Goal: Task Accomplishment & Management: Use online tool/utility

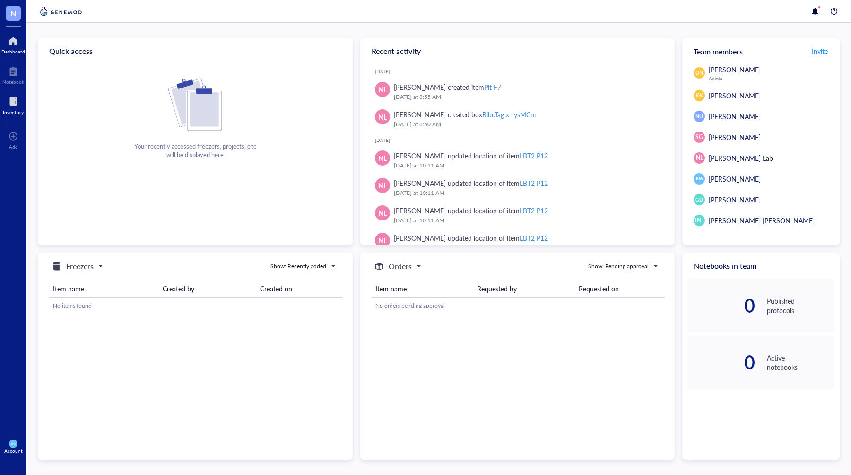
click at [7, 102] on div at bounding box center [13, 101] width 21 height 15
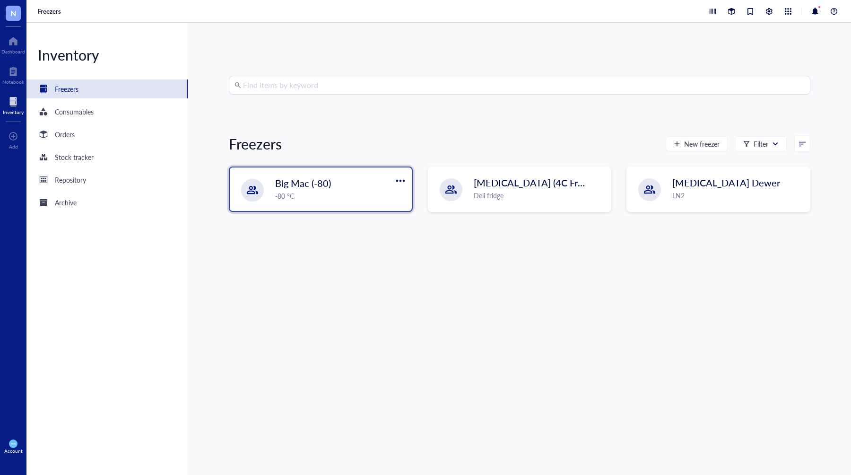
click at [331, 181] on div "Big Mac (-80)" at bounding box center [331, 182] width 112 height 13
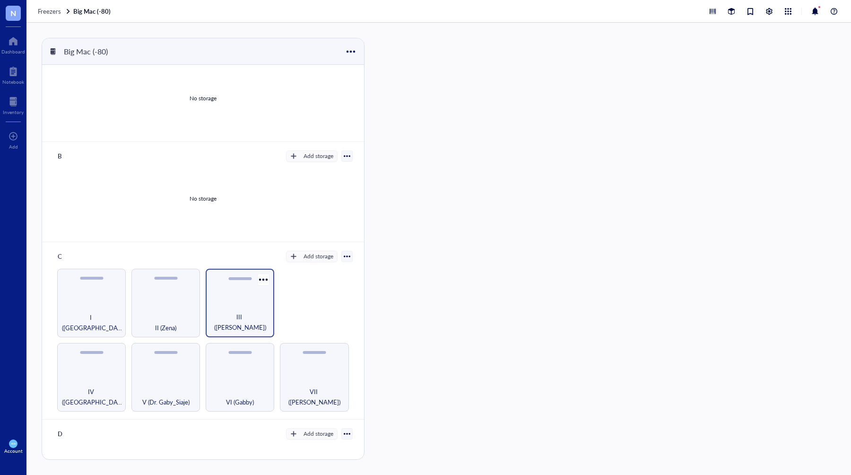
scroll to position [32, 0]
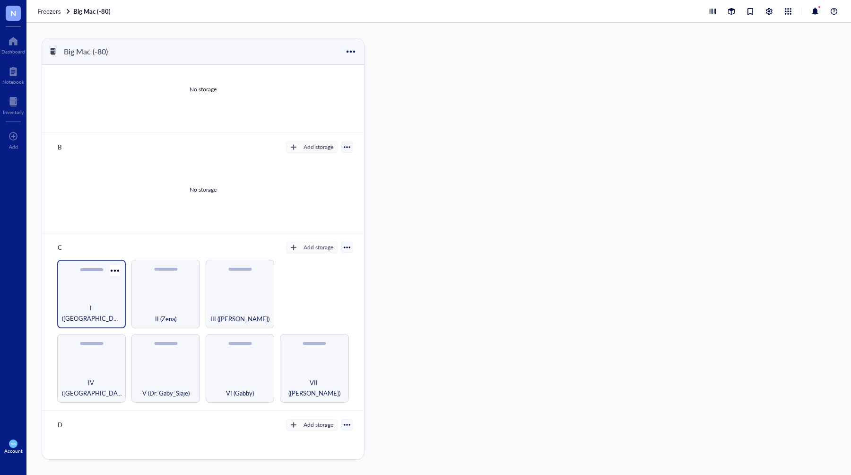
click at [101, 273] on div "I ([GEOGRAPHIC_DATA])" at bounding box center [91, 293] width 69 height 69
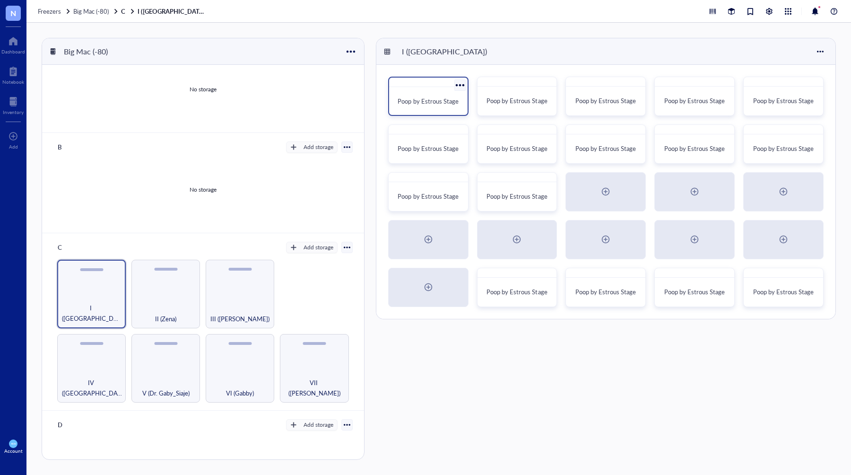
click at [442, 94] on div "Poop by Estrous Stage" at bounding box center [428, 101] width 71 height 21
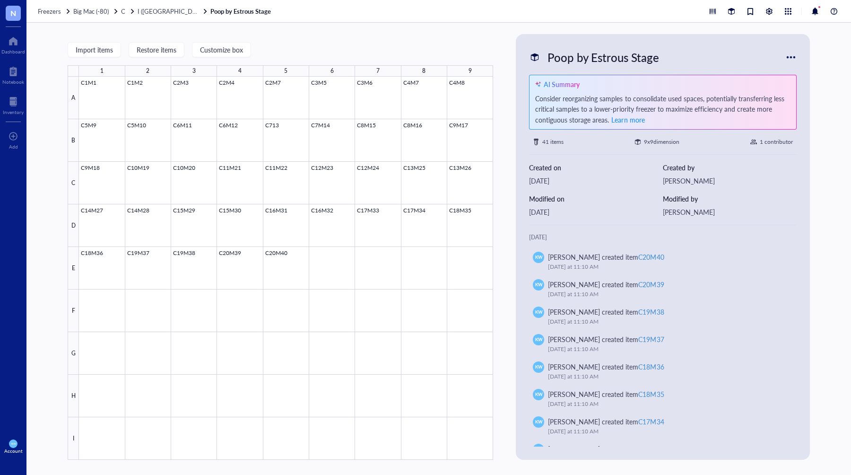
click at [310, 37] on div "Import items Restore items Customize box 1 2 3 4 5 6 7 8 9 A B C D E F G H I C1…" at bounding box center [280, 246] width 425 height 425
click at [107, 48] on span "Import items" at bounding box center [94, 50] width 37 height 8
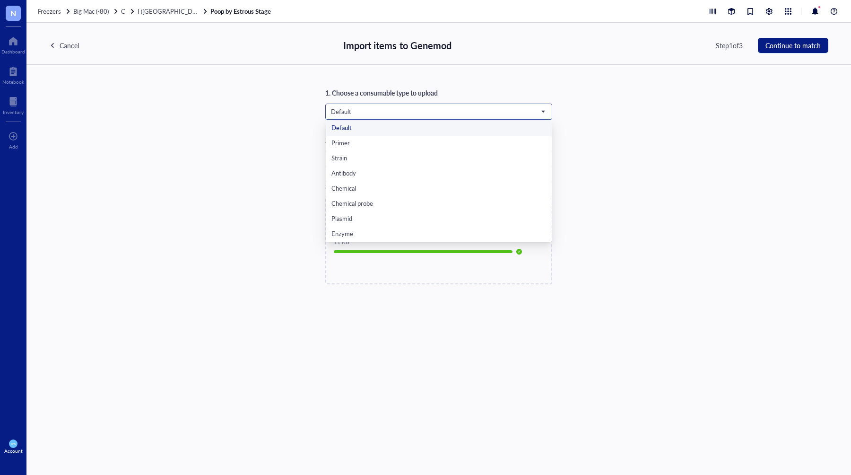
click at [414, 112] on span "Default" at bounding box center [438, 111] width 214 height 9
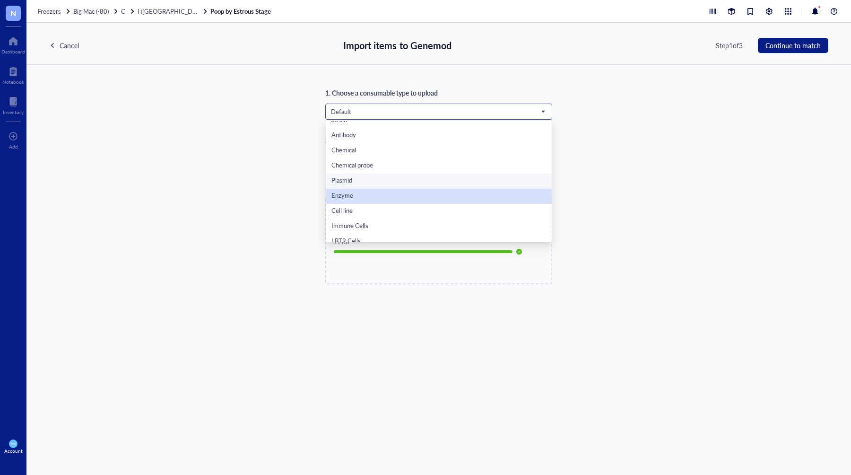
scroll to position [60, 0]
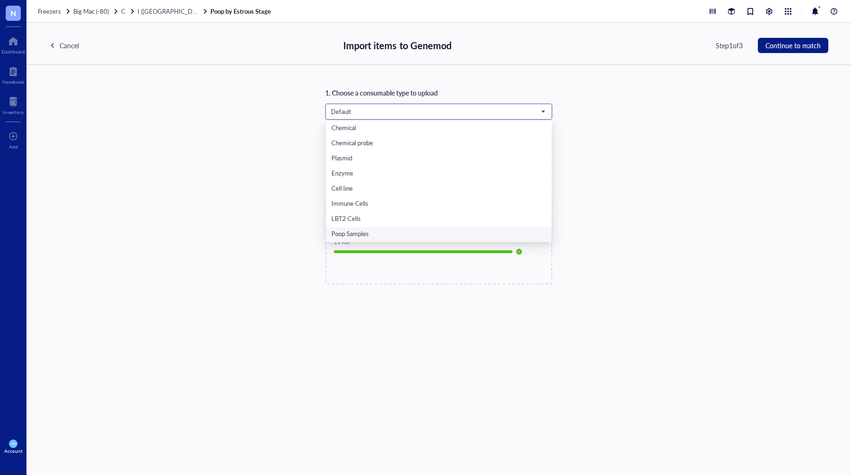
click at [362, 230] on div "Poop Samples" at bounding box center [438, 234] width 215 height 10
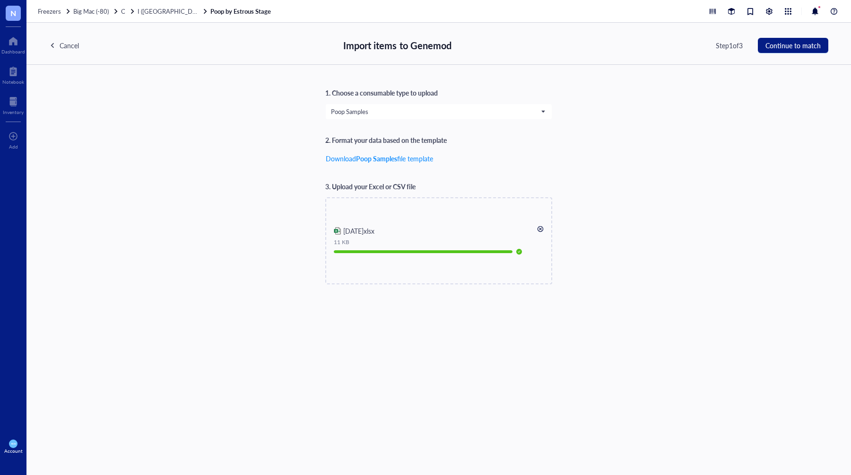
click at [308, 169] on div "1. Choose a consumable type to upload Poop Samples Poop Samples Default Primer …" at bounding box center [438, 185] width 779 height 197
click at [788, 46] on span "Continue to match" at bounding box center [792, 46] width 55 height 8
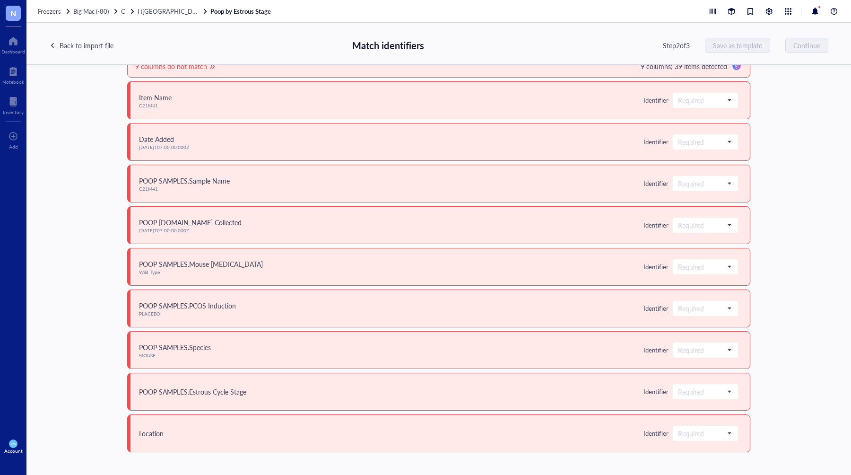
scroll to position [0, 0]
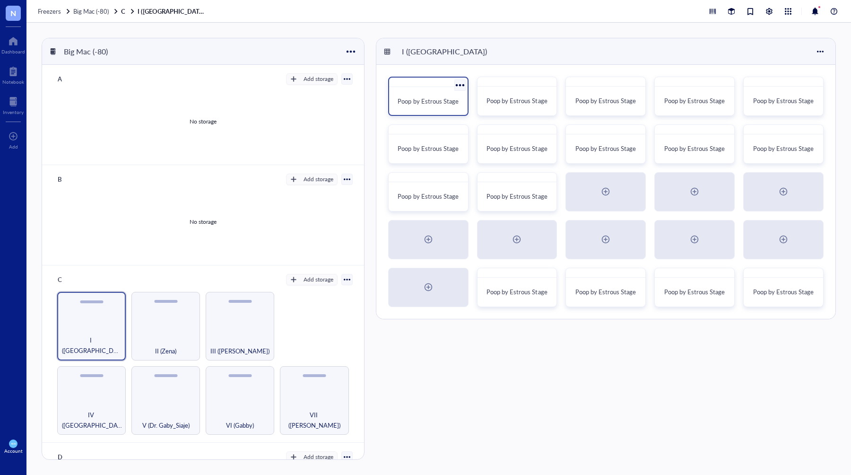
click at [437, 90] on div "Poop by Estrous Stage" at bounding box center [428, 96] width 80 height 39
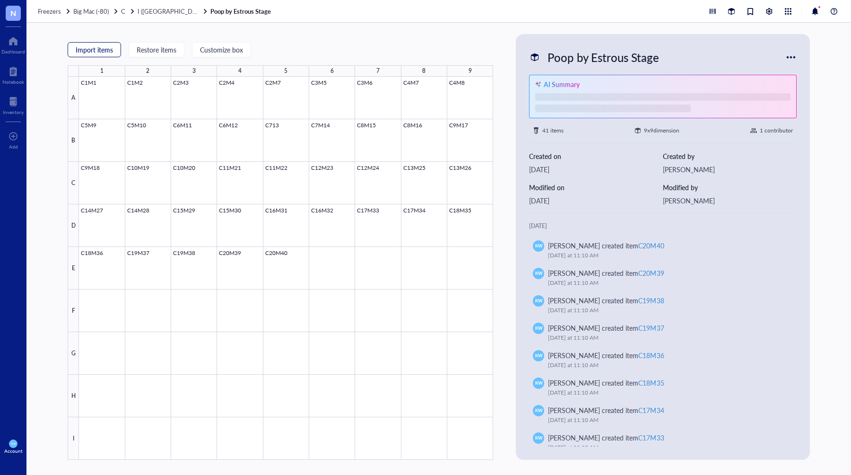
click at [95, 42] on button "Import items" at bounding box center [94, 49] width 53 height 15
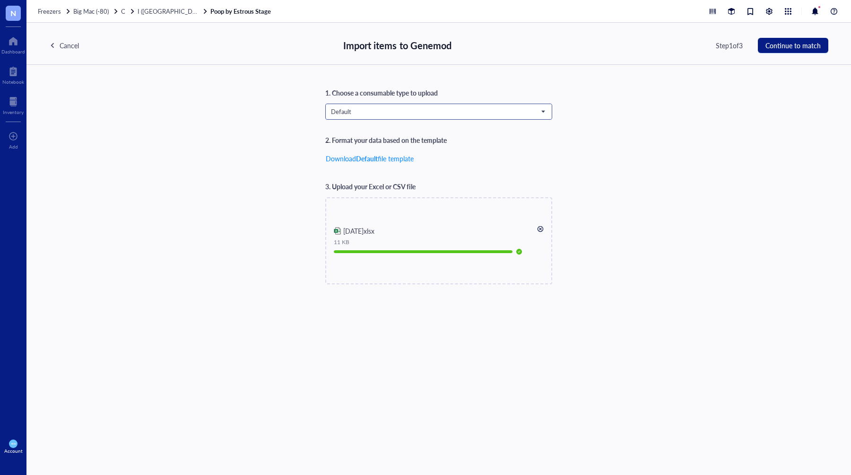
click at [362, 115] on span "Default" at bounding box center [438, 111] width 214 height 9
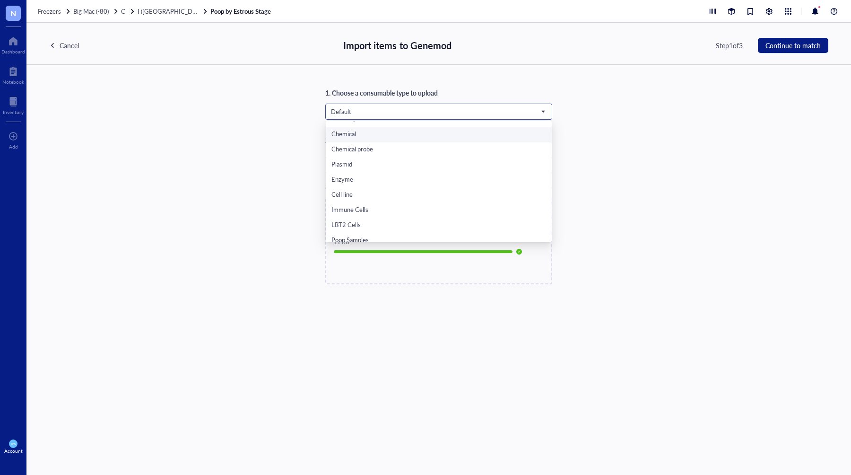
scroll to position [60, 0]
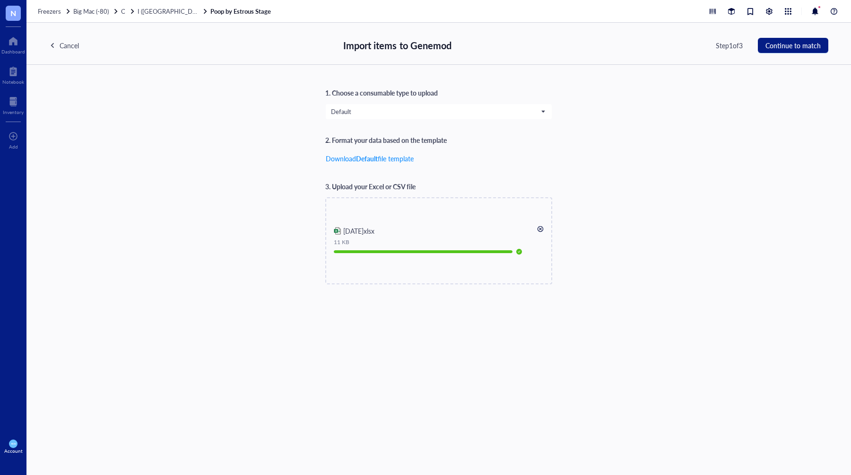
click at [615, 191] on div "1. Choose a consumable type to upload Default Default Primer Strain Antibody Ch…" at bounding box center [438, 185] width 779 height 197
click at [543, 228] on div at bounding box center [540, 228] width 7 height 7
click at [436, 113] on span "Default" at bounding box center [438, 111] width 214 height 9
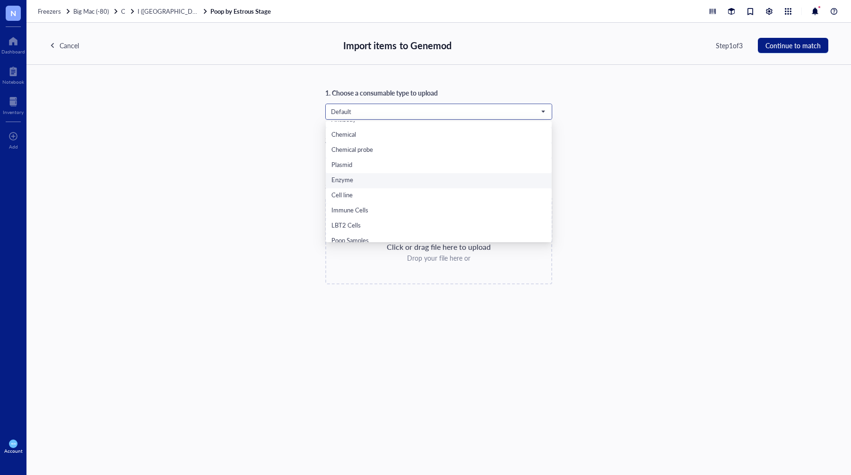
scroll to position [60, 0]
click at [386, 233] on div "Poop Samples" at bounding box center [438, 234] width 215 height 10
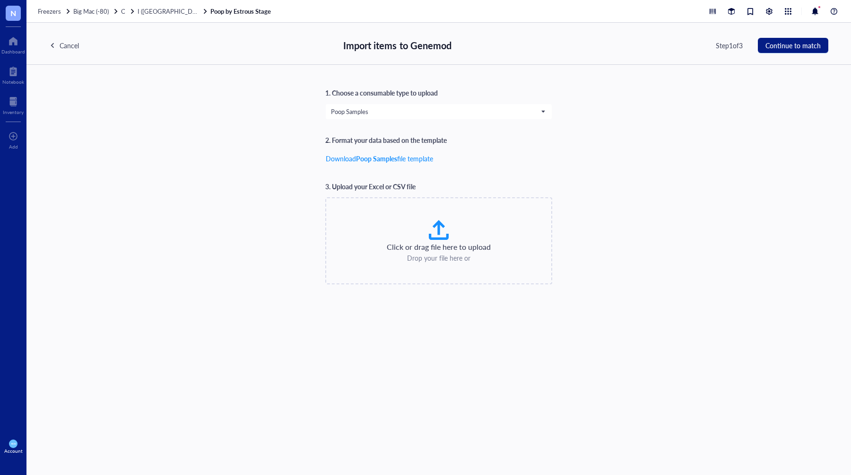
click at [613, 169] on div "1. Choose a consumable type to upload Poop Samples Poop Samples Default Primer …" at bounding box center [438, 185] width 779 height 197
click at [673, 140] on div "1. Choose a consumable type to upload Poop Samples Default Primer Strain Antibo…" at bounding box center [438, 185] width 779 height 197
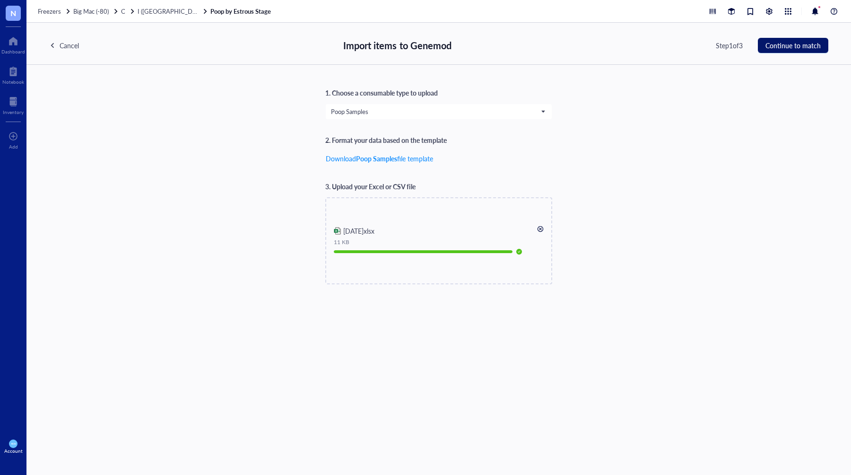
click at [776, 50] on button "Continue to match" at bounding box center [793, 45] width 70 height 15
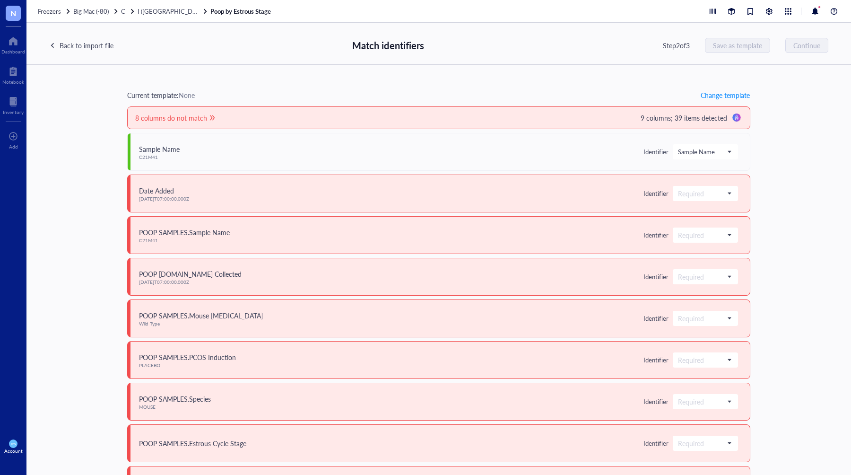
scroll to position [7, 0]
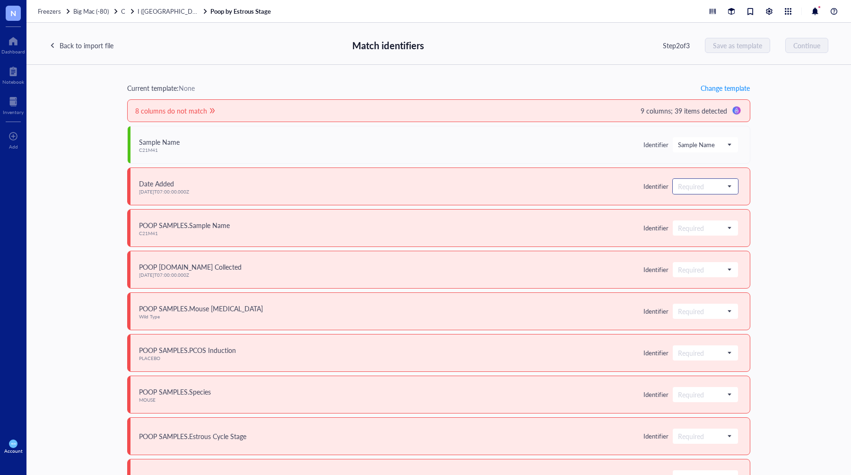
click at [713, 181] on input "search" at bounding box center [701, 186] width 46 height 14
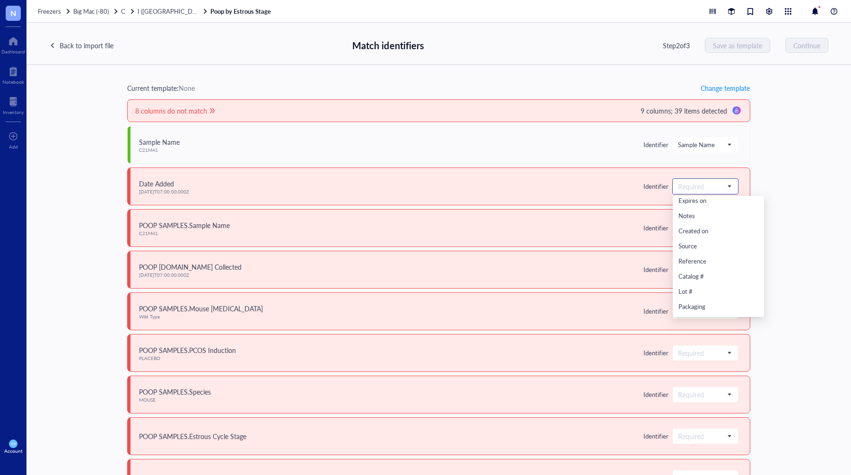
scroll to position [82, 0]
click at [696, 226] on div "Created on" at bounding box center [718, 227] width 80 height 10
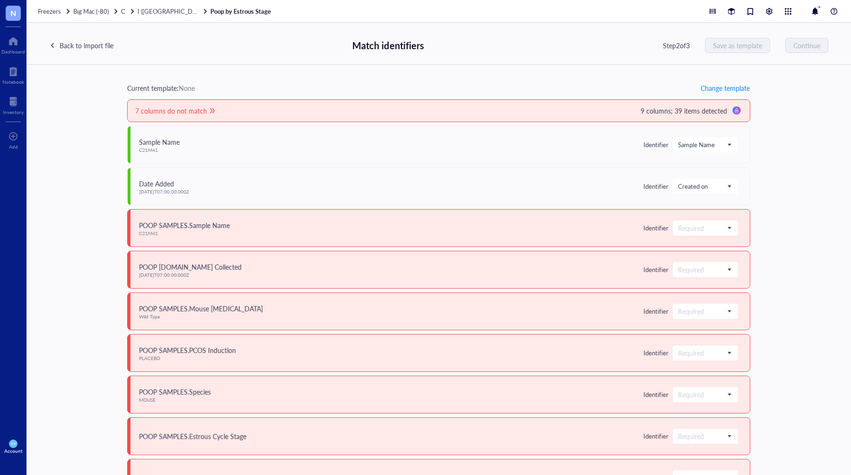
click at [778, 47] on div "Step 2 of 3 Save as template Continue" at bounding box center [745, 45] width 165 height 15
click at [68, 41] on div "Back to import file" at bounding box center [87, 45] width 54 height 10
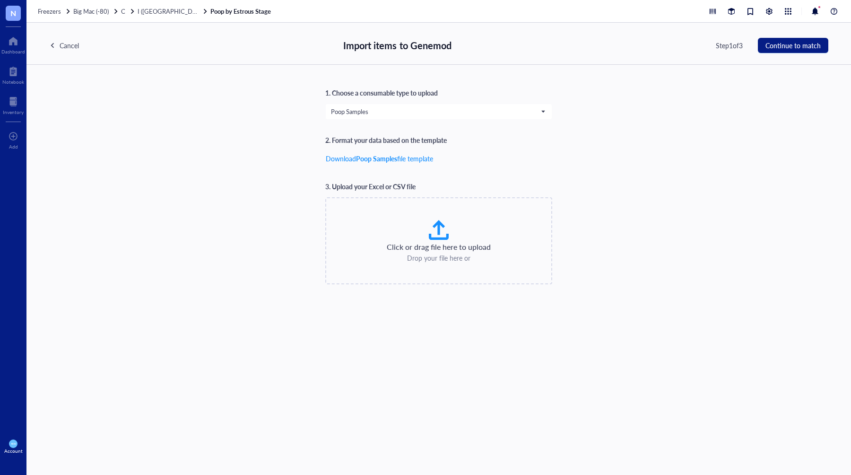
click at [62, 45] on div "Cancel" at bounding box center [69, 45] width 19 height 10
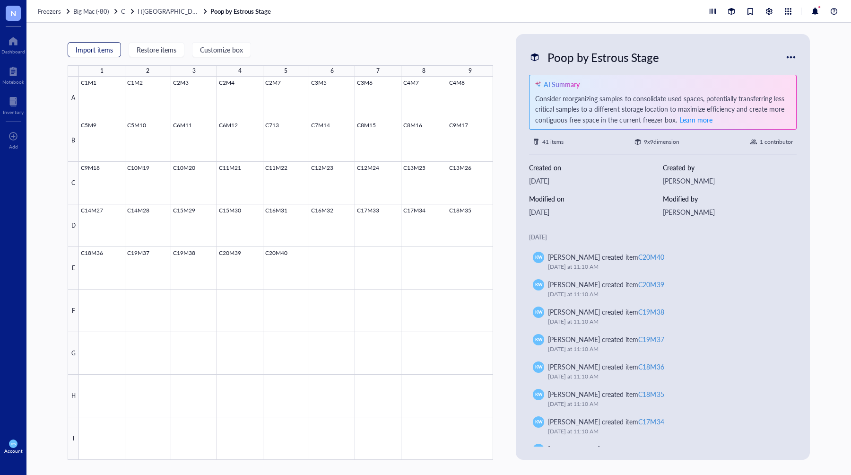
click at [95, 48] on span "Import items" at bounding box center [94, 50] width 37 height 8
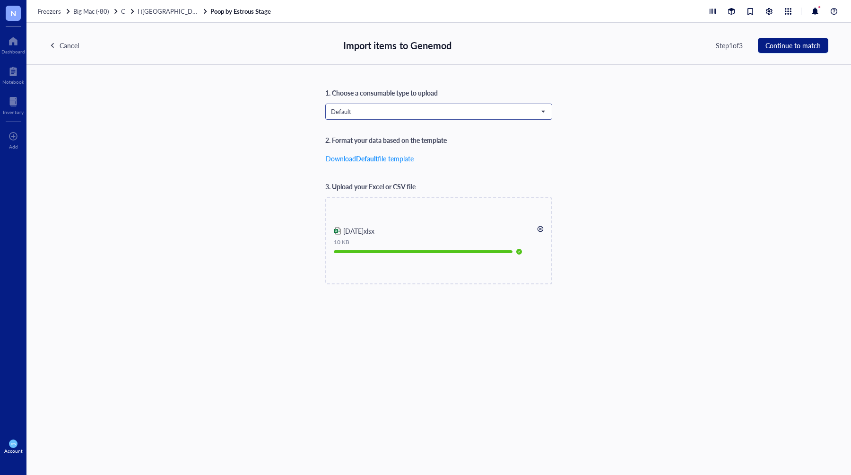
click at [377, 110] on span "Default" at bounding box center [438, 111] width 214 height 9
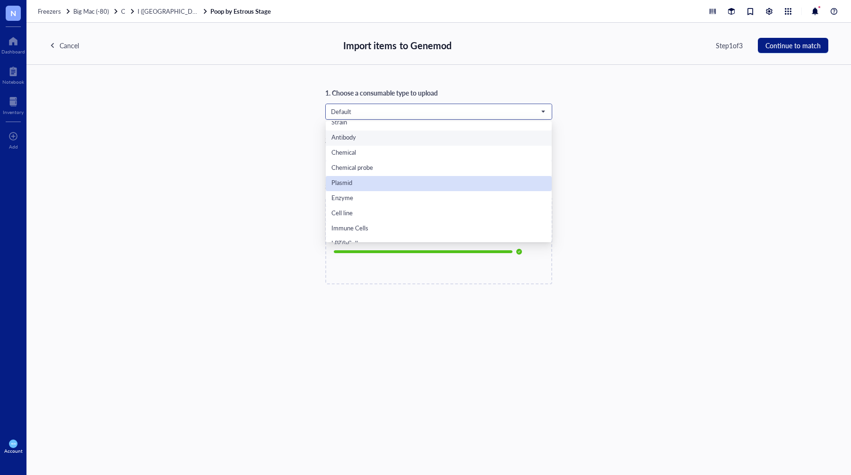
scroll to position [60, 0]
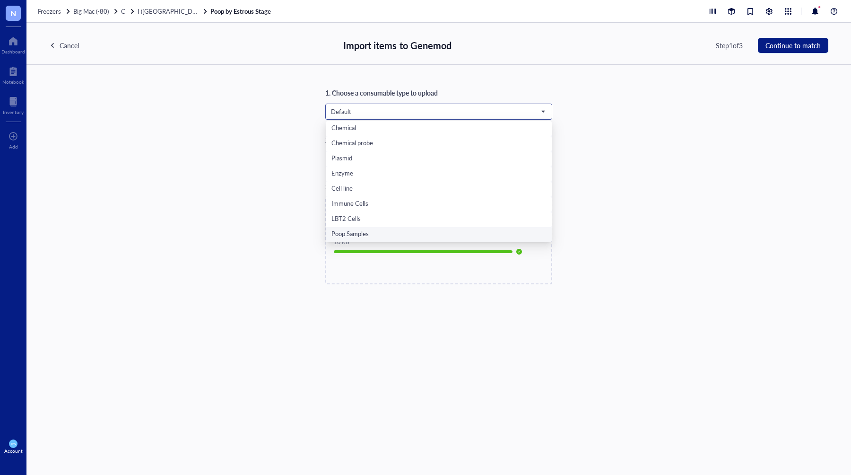
click at [365, 230] on div "Poop Samples" at bounding box center [438, 234] width 215 height 10
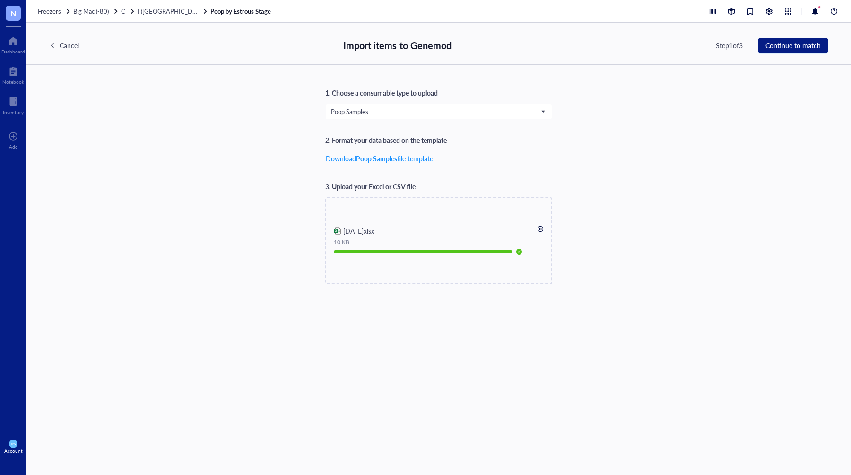
click at [623, 159] on div "1. Choose a consumable type to upload Poop Samples Poop Samples Default Primer …" at bounding box center [438, 185] width 779 height 197
click at [804, 45] on span "Continue to match" at bounding box center [792, 46] width 55 height 8
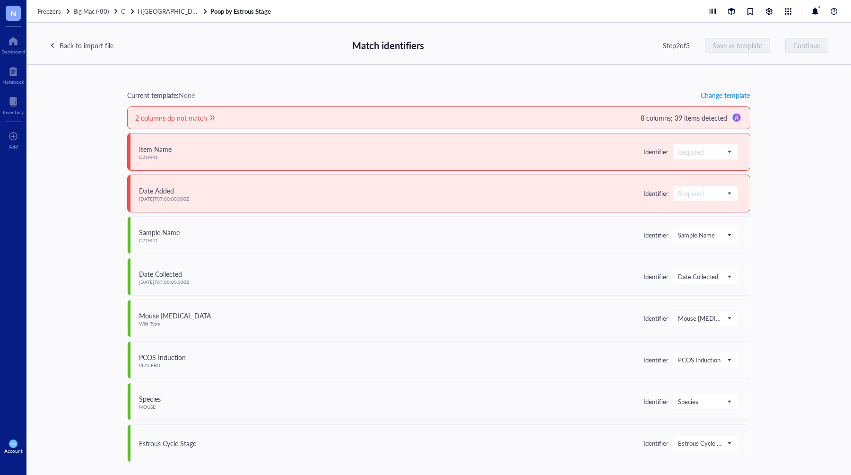
scroll to position [10, 0]
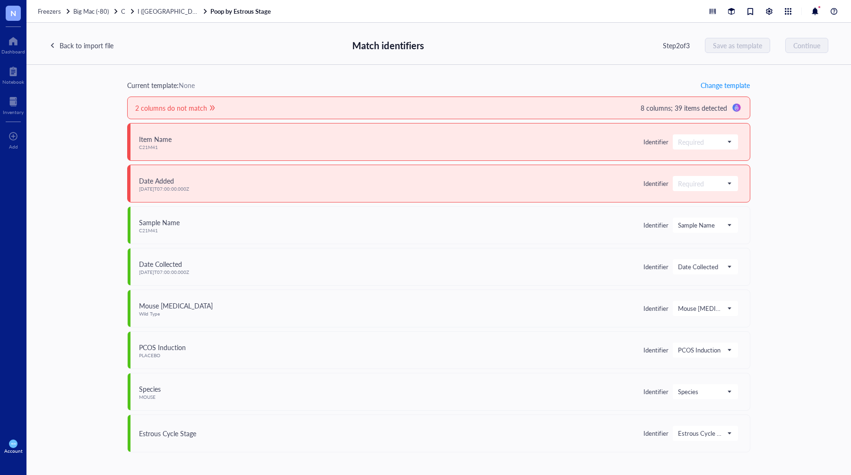
click at [72, 42] on div "Back to import file" at bounding box center [87, 45] width 54 height 10
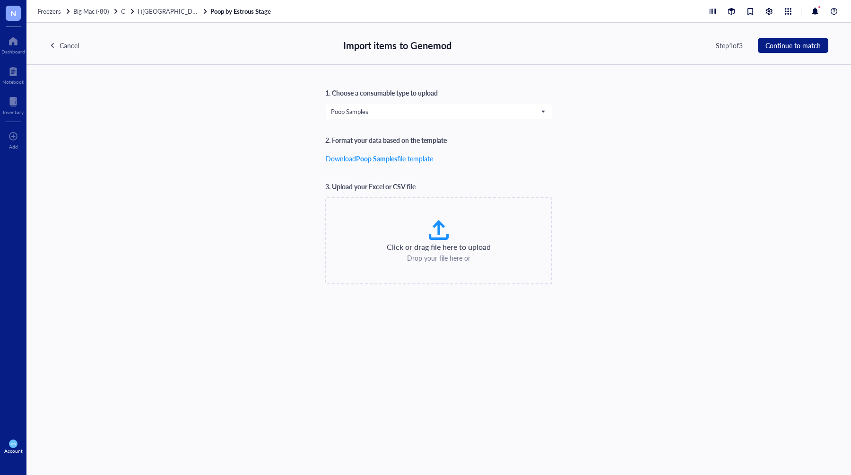
scroll to position [0, 0]
click at [73, 49] on div "Cancel" at bounding box center [69, 45] width 19 height 10
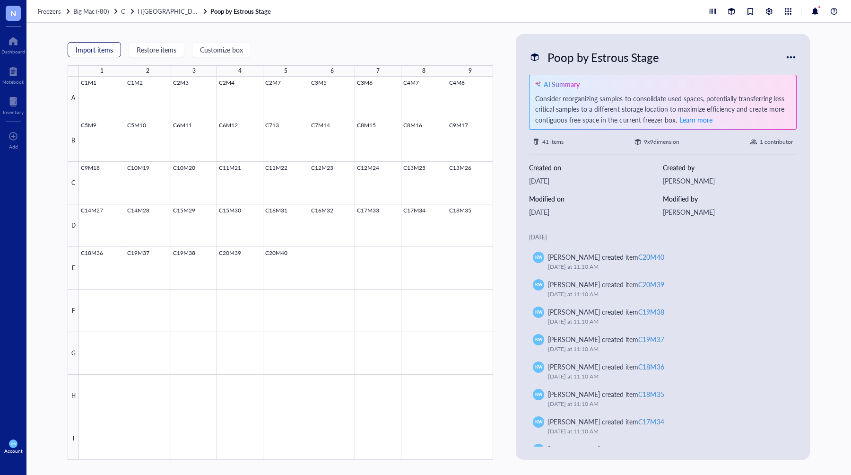
click at [109, 43] on button "Import items" at bounding box center [94, 49] width 53 height 15
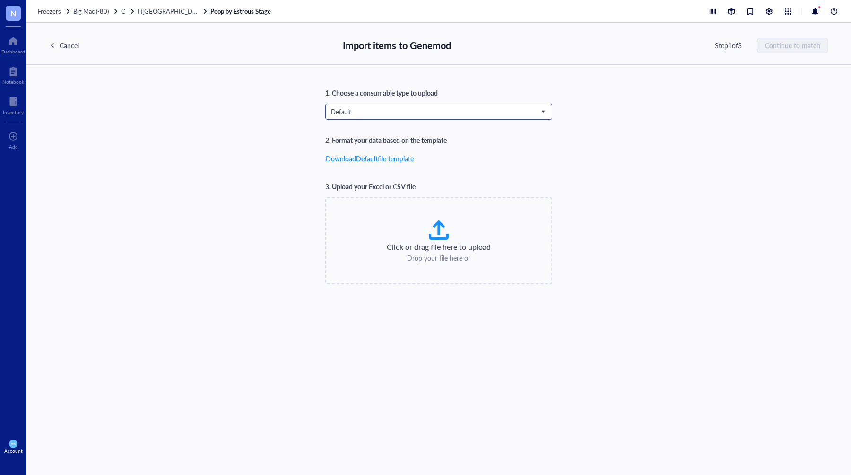
click at [358, 107] on span "Default" at bounding box center [438, 111] width 214 height 9
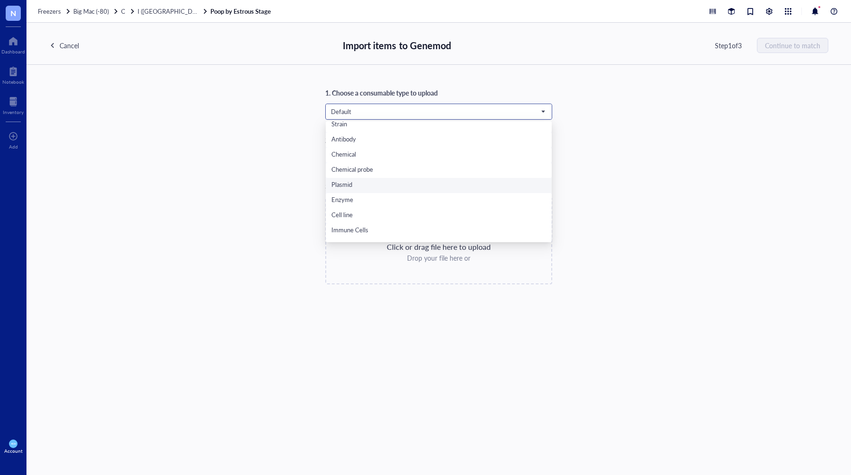
scroll to position [60, 0]
click at [363, 235] on div "Poop Samples" at bounding box center [438, 234] width 215 height 10
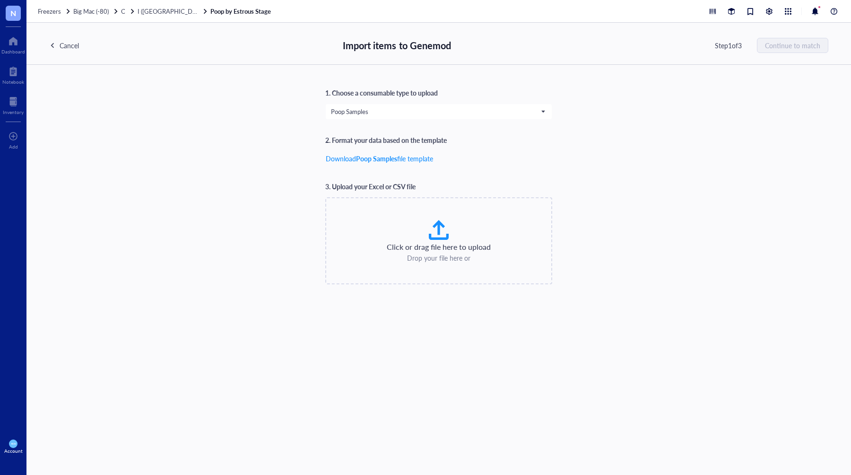
click at [581, 171] on div "1. Choose a consumable type to upload Poop Samples Default Primer Strain Antibo…" at bounding box center [438, 185] width 779 height 197
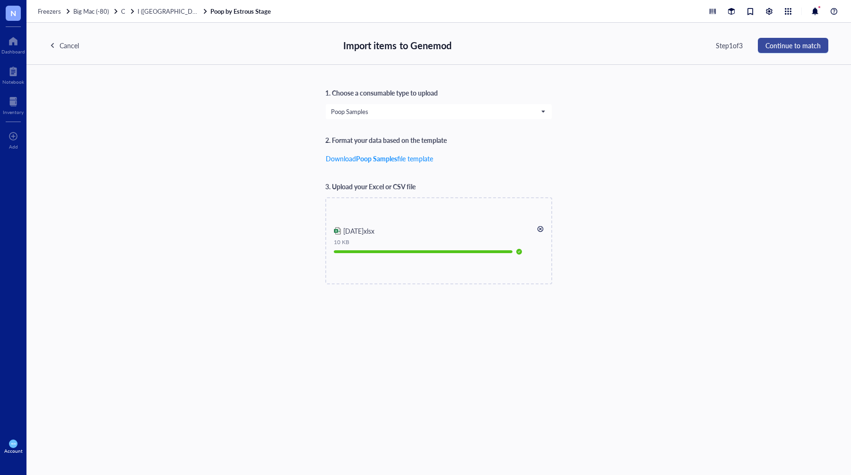
click at [797, 48] on span "Continue to match" at bounding box center [792, 46] width 55 height 8
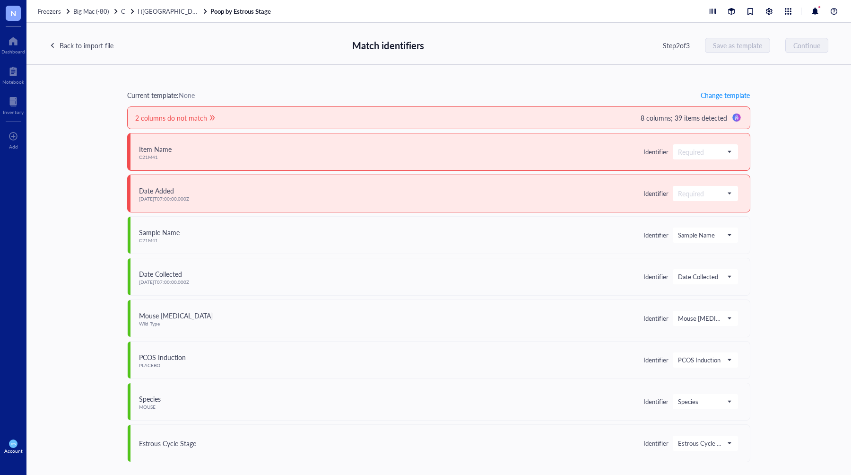
click at [67, 40] on div "Back to import file" at bounding box center [87, 45] width 54 height 10
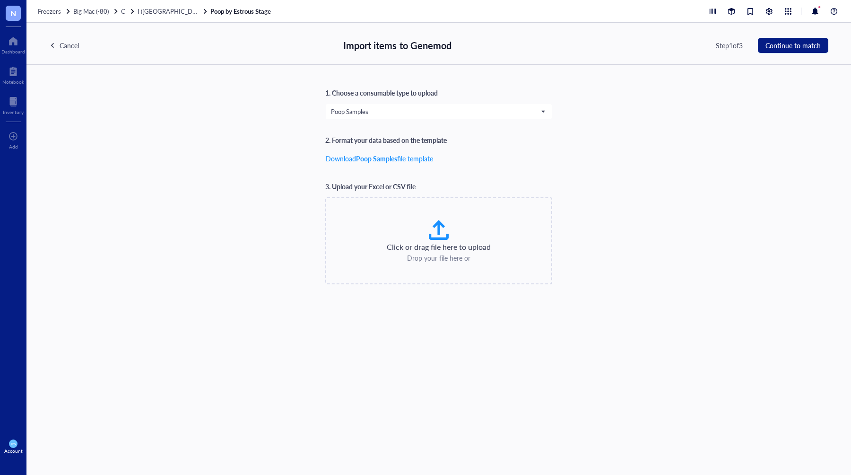
click at [74, 49] on div "Cancel" at bounding box center [69, 45] width 19 height 10
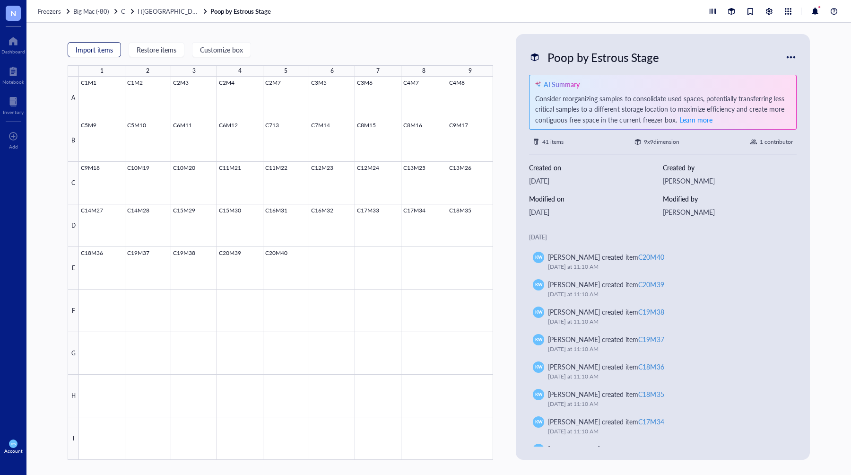
click at [100, 47] on span "Import items" at bounding box center [94, 50] width 37 height 8
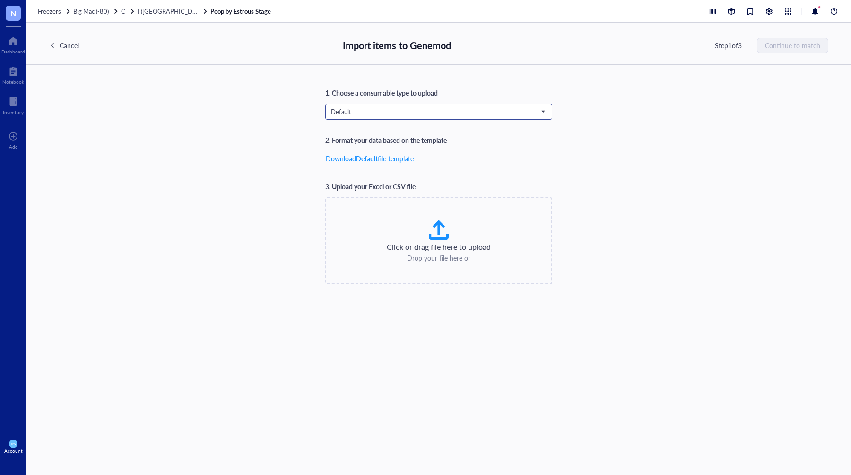
click at [356, 109] on span "Default" at bounding box center [438, 111] width 214 height 9
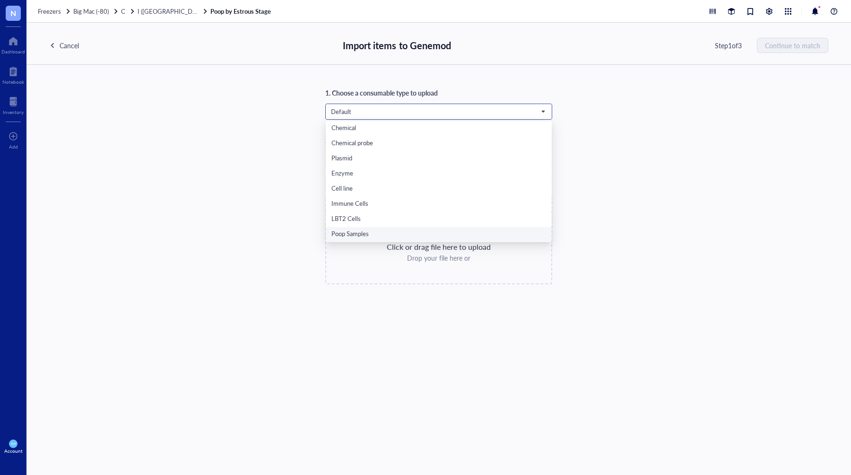
click at [370, 235] on div "Poop Samples" at bounding box center [438, 234] width 215 height 10
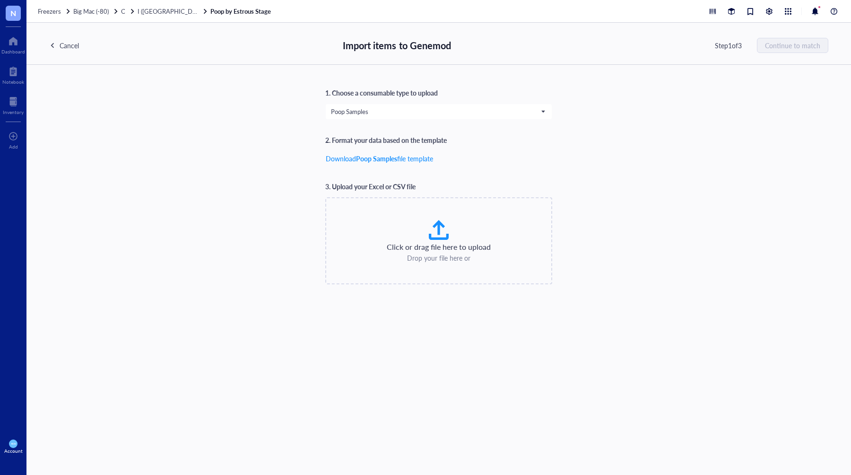
click at [640, 199] on div "1. Choose a consumable type to upload Poop Samples Poop Samples Default Primer …" at bounding box center [438, 185] width 779 height 197
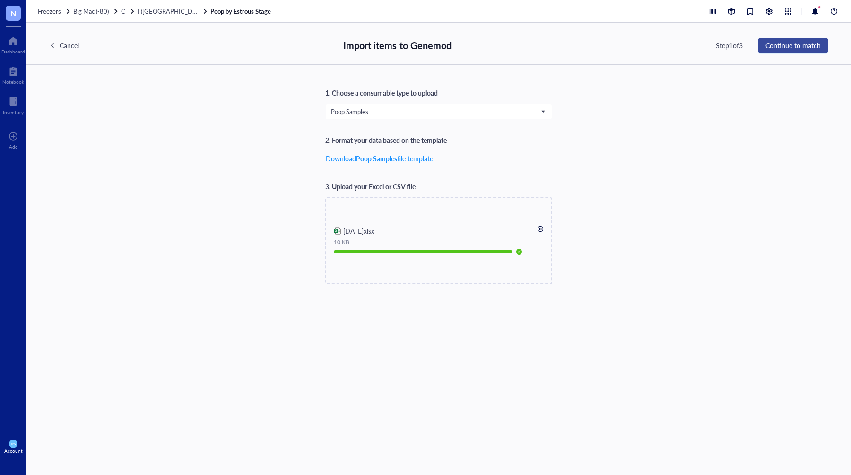
click at [773, 46] on span "Continue to match" at bounding box center [792, 46] width 55 height 8
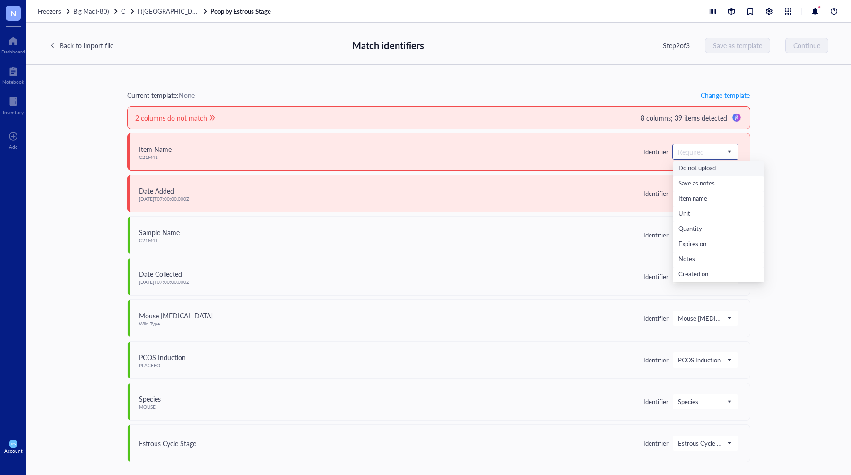
click at [689, 157] on input "search" at bounding box center [701, 152] width 46 height 14
click at [701, 196] on div "Item name" at bounding box center [718, 199] width 80 height 10
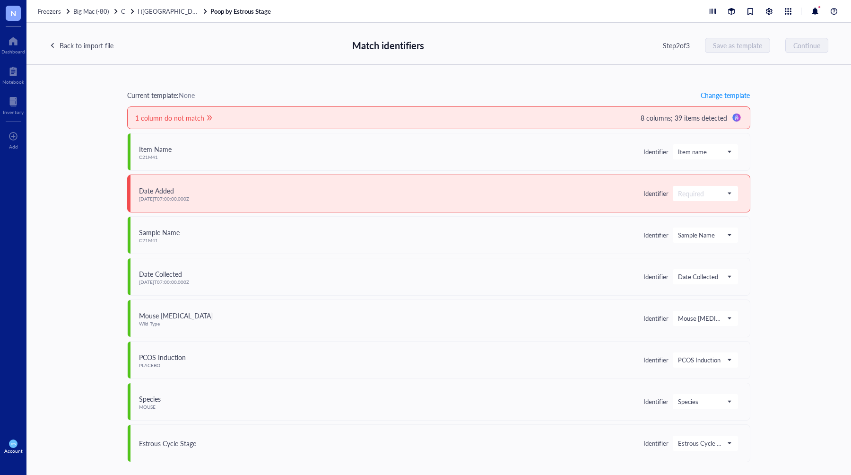
drag, startPoint x: 60, startPoint y: 35, endPoint x: 64, endPoint y: 41, distance: 6.4
click at [60, 35] on div "Back to import file Match identifiers Step 2 of 3 Save as template Continue" at bounding box center [438, 44] width 824 height 42
click at [686, 191] on input "search" at bounding box center [701, 193] width 46 height 14
click at [763, 188] on div "Current template: None Change template 1 column do not match 8 columns; 39 item…" at bounding box center [438, 270] width 824 height 410
click at [698, 186] on input "search" at bounding box center [701, 193] width 46 height 14
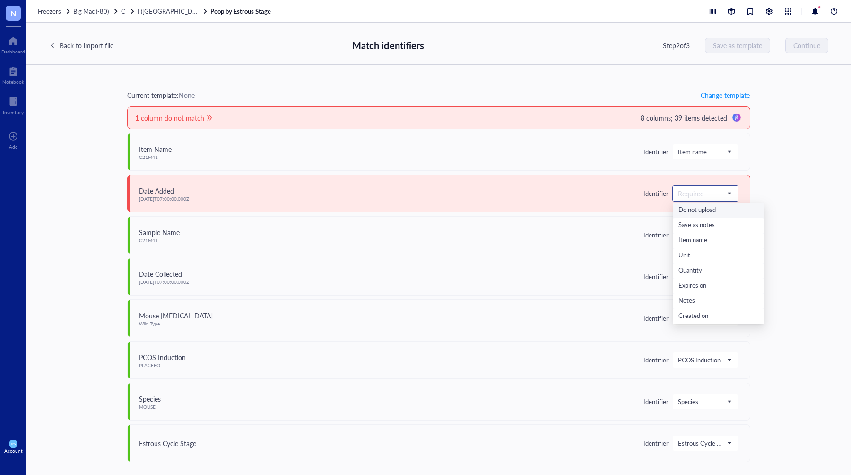
click at [705, 209] on div "Do not upload" at bounding box center [718, 210] width 80 height 10
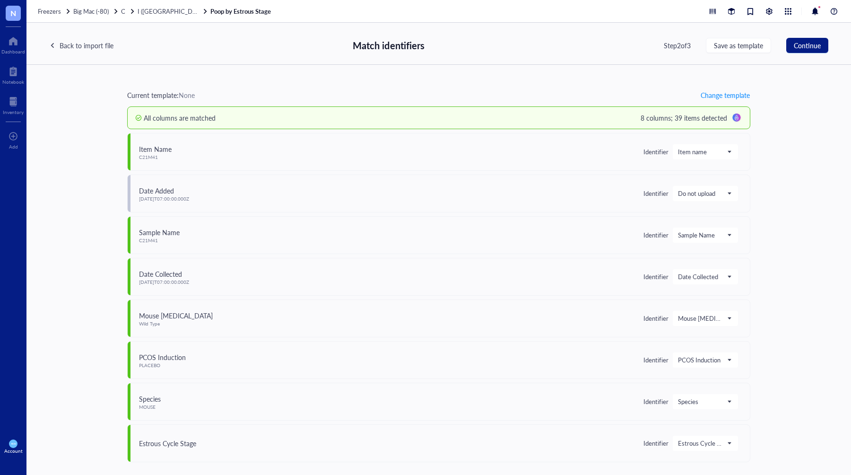
click at [777, 199] on div "Current template: None Change template All columns are matched 8 columns; 39 it…" at bounding box center [438, 270] width 824 height 410
click at [74, 45] on div "Back to import file" at bounding box center [87, 45] width 54 height 10
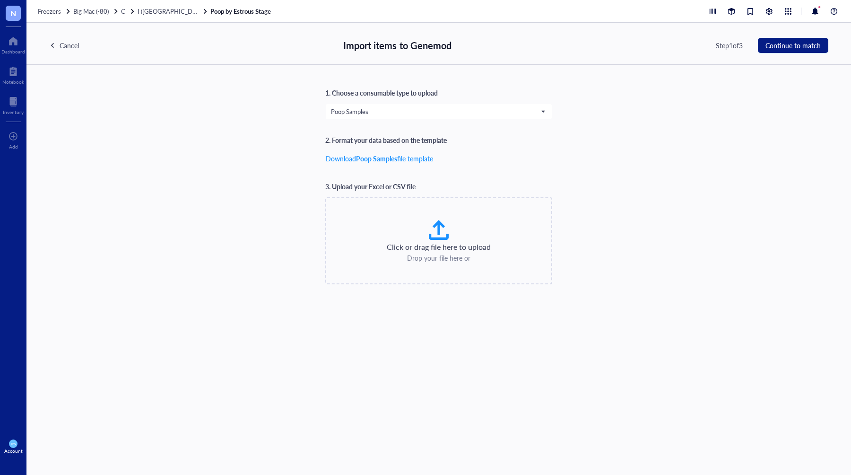
click at [74, 45] on div "Cancel" at bounding box center [69, 45] width 19 height 10
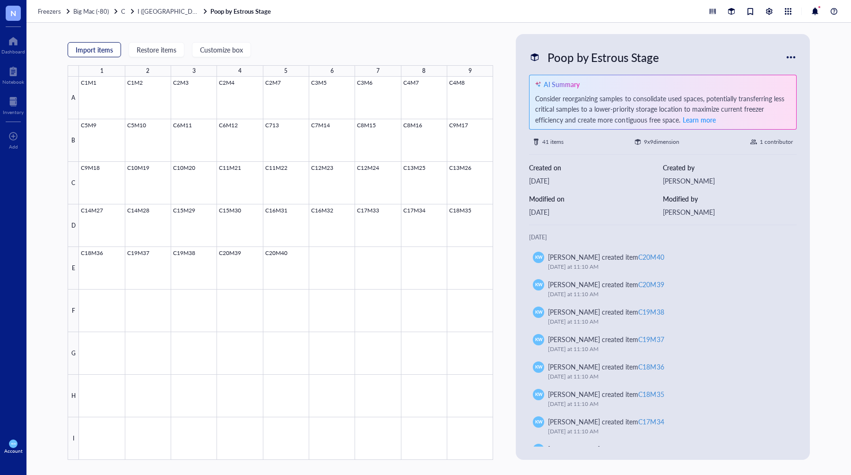
click at [87, 43] on button "Import items" at bounding box center [94, 49] width 53 height 15
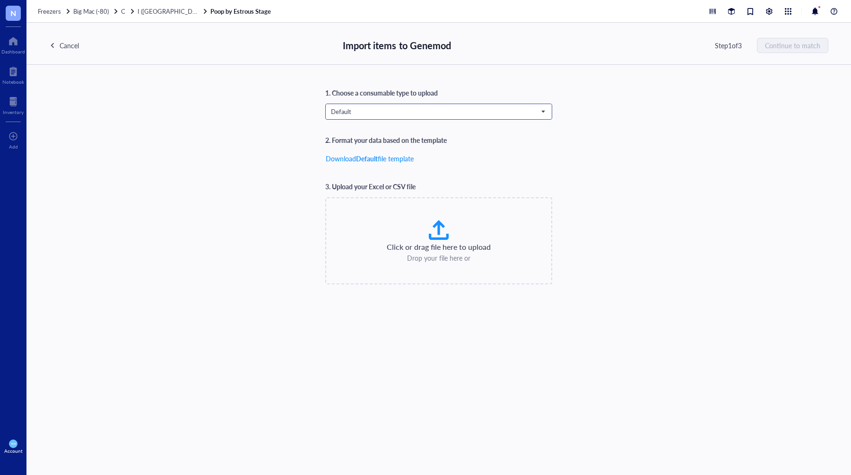
click at [369, 109] on span "Default" at bounding box center [438, 111] width 214 height 9
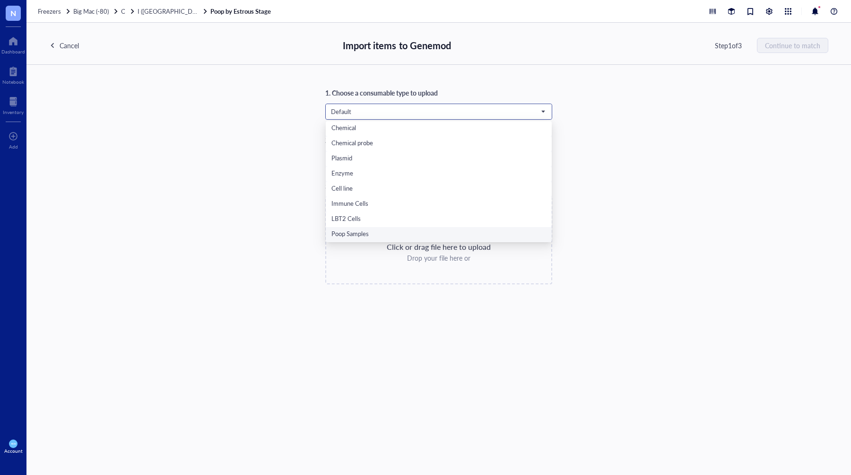
click at [368, 234] on div "Poop Samples" at bounding box center [438, 234] width 215 height 10
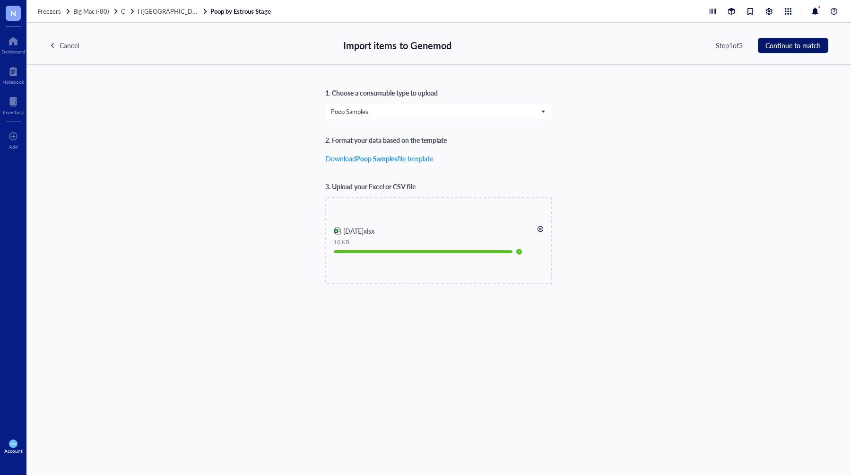
click at [782, 46] on span "Continue to match" at bounding box center [792, 46] width 55 height 8
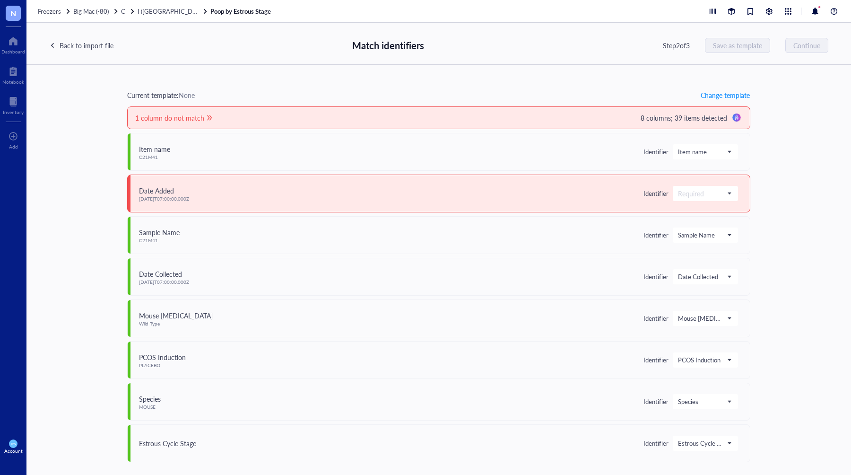
scroll to position [10, 0]
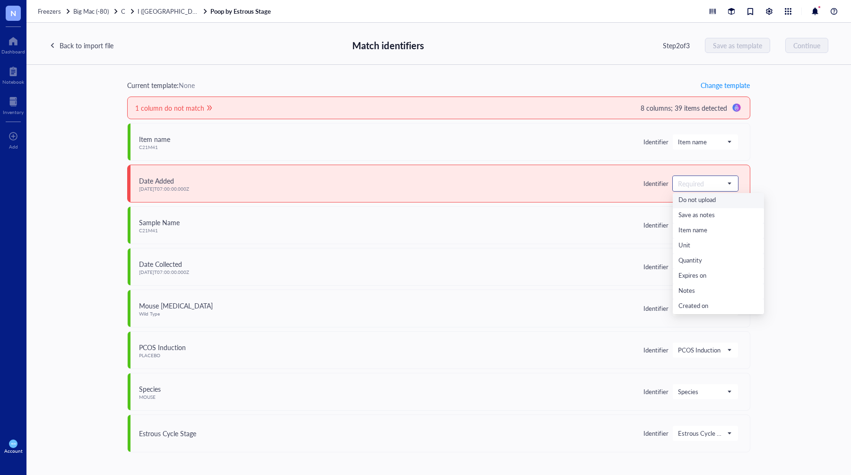
click at [704, 177] on input "search" at bounding box center [701, 183] width 46 height 14
click at [697, 202] on div "Do not upload" at bounding box center [718, 200] width 80 height 10
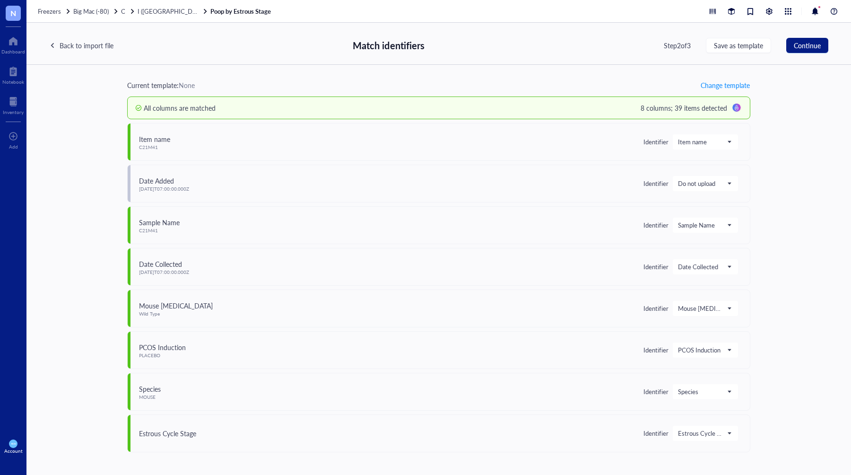
click at [802, 191] on div "Current template: None Change template All columns are matched 8 columns; 39 it…" at bounding box center [438, 270] width 824 height 410
click at [718, 263] on span "Date Collected" at bounding box center [704, 266] width 53 height 9
click at [92, 44] on div "Back to import file" at bounding box center [87, 45] width 54 height 10
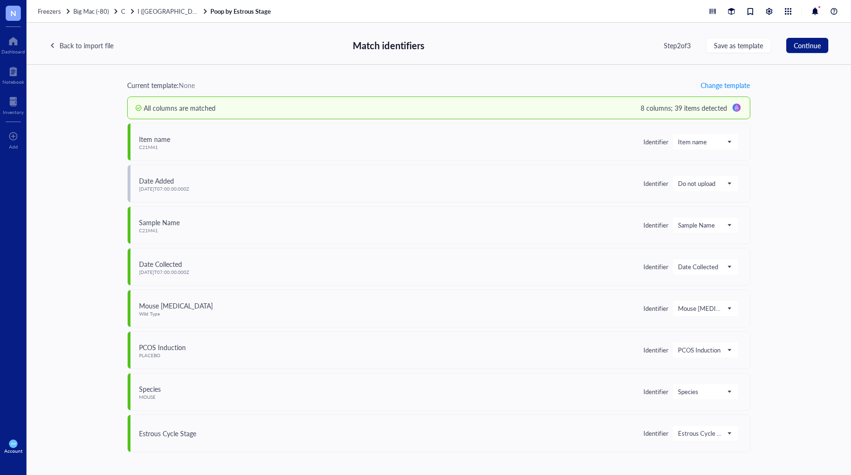
scroll to position [0, 0]
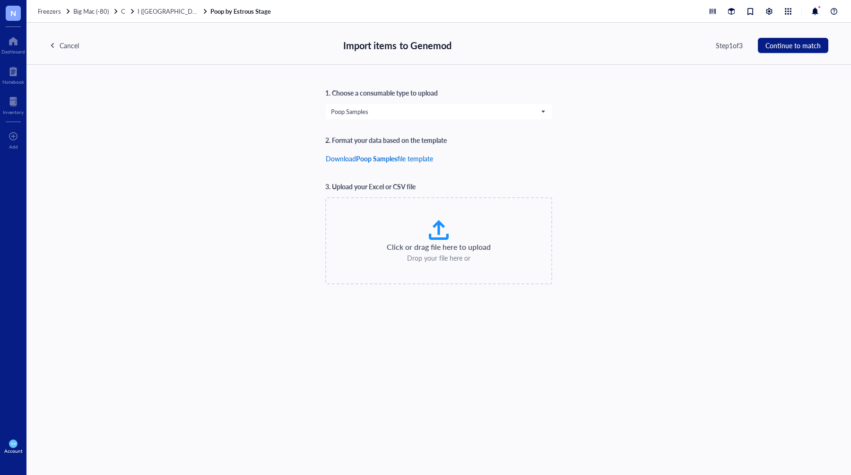
click at [343, 157] on span "Download" at bounding box center [341, 158] width 30 height 9
